Goal: Information Seeking & Learning: Learn about a topic

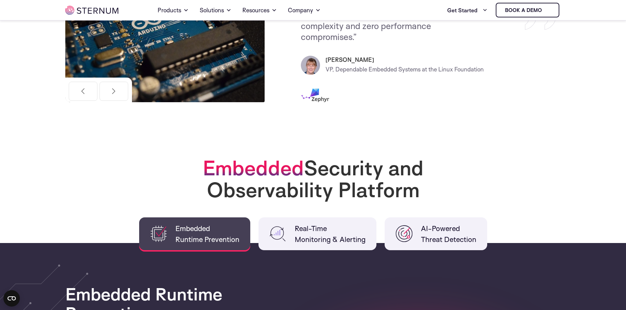
scroll to position [372, 0]
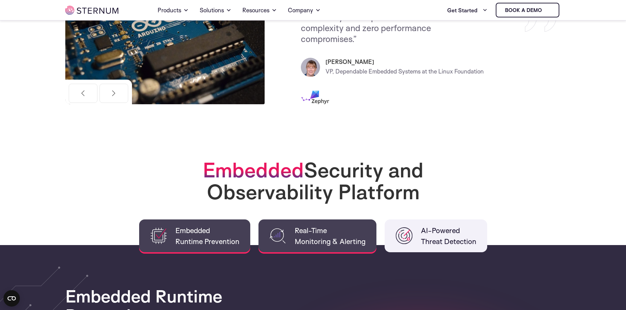
click at [328, 233] on span "Real-Time Monitoring & Alerting" at bounding box center [330, 236] width 71 height 22
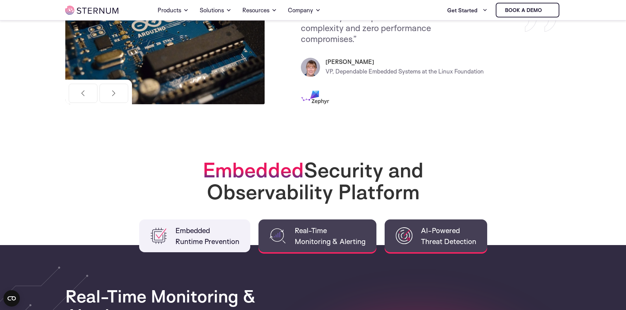
click at [413, 230] on li "AI-Powered Threat Detection" at bounding box center [436, 236] width 103 height 33
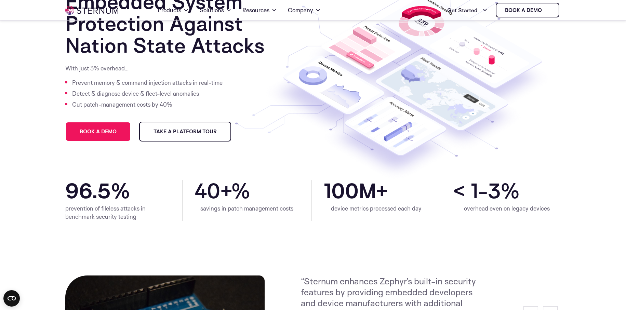
scroll to position [64, 0]
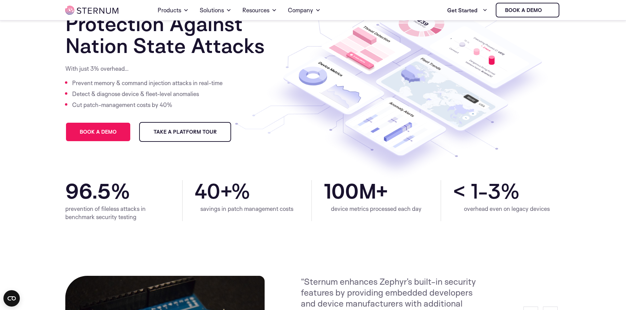
click at [275, 34] on h1 "Embedded System Protection Against Nation State Attacks" at bounding box center [182, 24] width 234 height 66
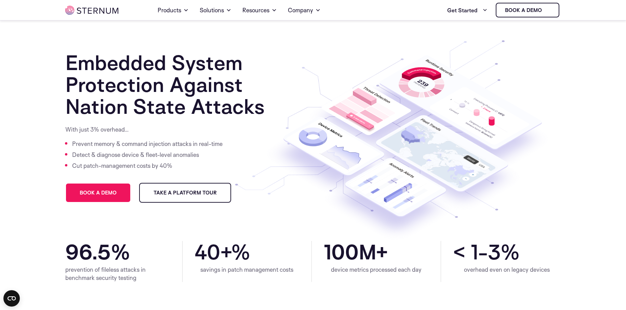
scroll to position [0, 0]
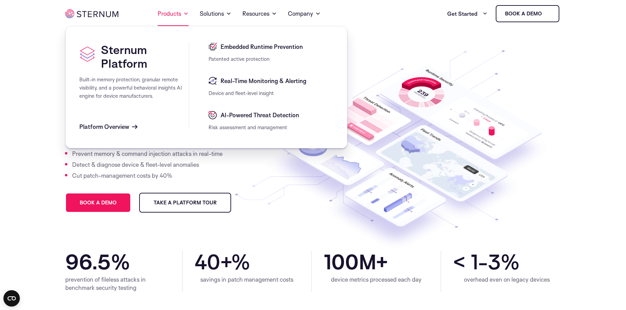
click at [166, 15] on link "Products" at bounding box center [173, 13] width 31 height 25
click at [122, 126] on span "Platform Overview" at bounding box center [104, 127] width 50 height 8
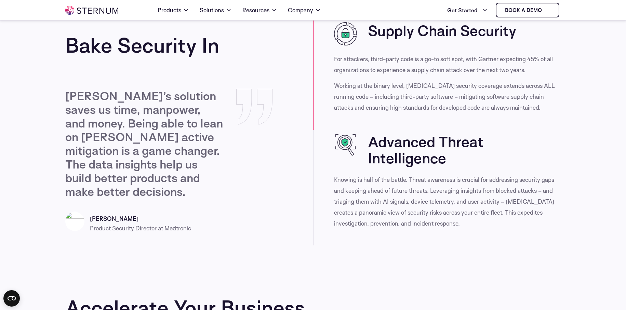
scroll to position [646, 0]
